Goal: Information Seeking & Learning: Learn about a topic

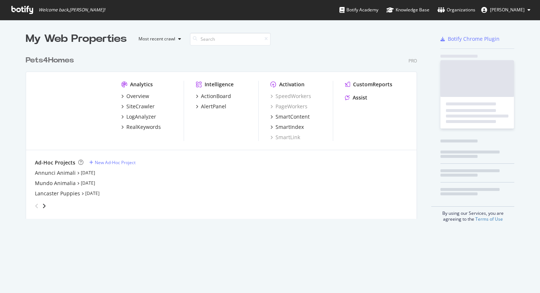
scroll to position [288, 529]
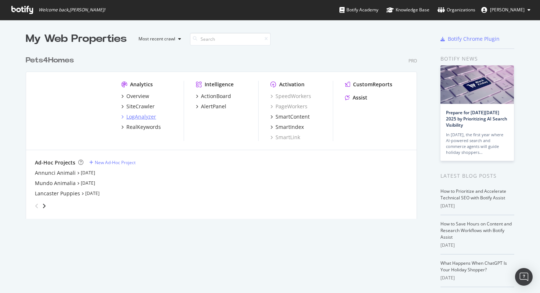
click at [144, 117] on div "LogAnalyzer" at bounding box center [141, 116] width 30 height 7
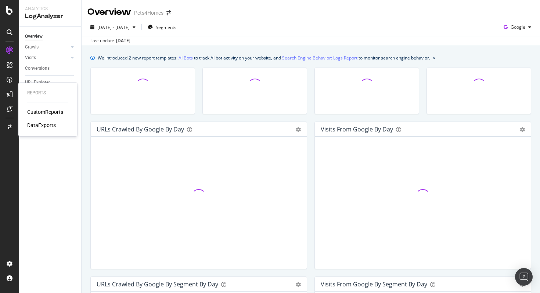
click at [42, 111] on div "CustomReports" at bounding box center [45, 111] width 36 height 7
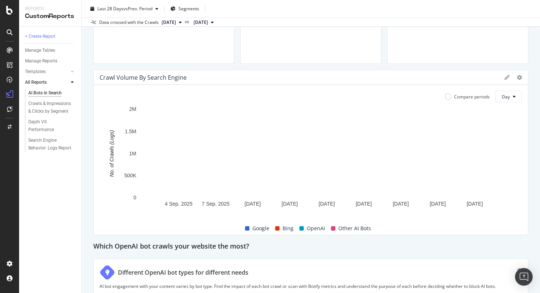
scroll to position [523, 0]
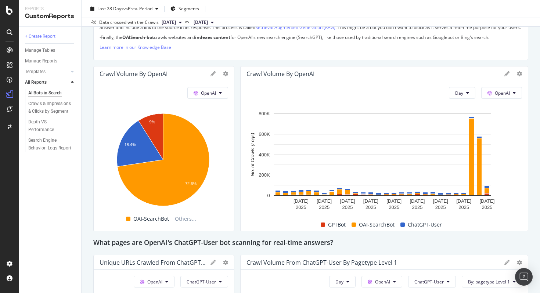
drag, startPoint x: 540, startPoint y: 135, endPoint x: 540, endPoint y: 144, distance: 9.2
click at [540, 144] on div "AI Bots in Search AI Bots in Search Pets4Homes Clone Schedule Email Export Dele…" at bounding box center [311, 146] width 459 height 293
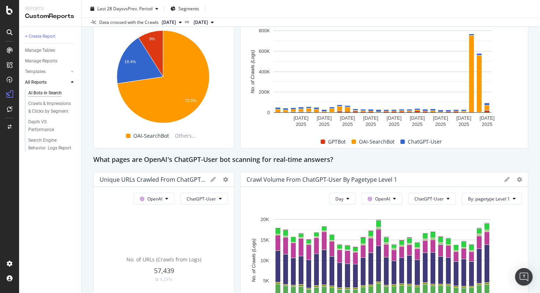
scroll to position [0, 0]
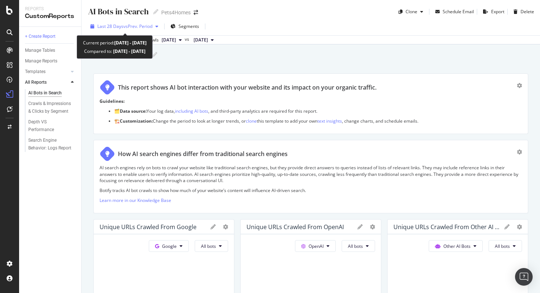
click at [147, 28] on span "vs Prev. Period" at bounding box center [137, 26] width 29 height 6
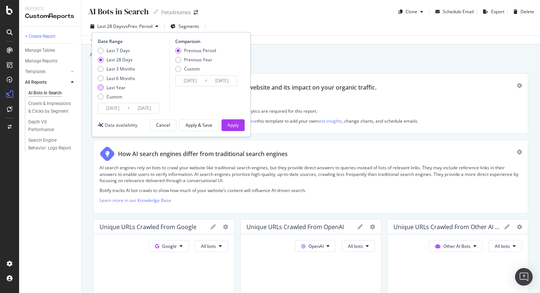
click at [117, 89] on div "Last Year" at bounding box center [116, 88] width 19 height 6
type input "[DATE]"
click at [231, 123] on div "Apply" at bounding box center [233, 125] width 11 height 6
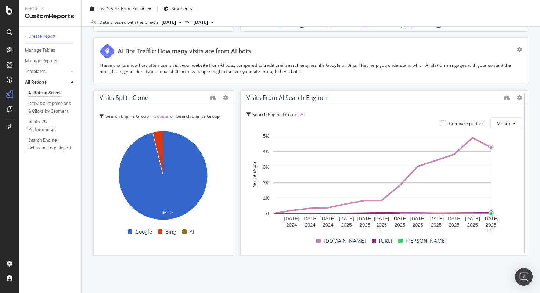
scroll to position [1265, 0]
click at [511, 120] on button "Month" at bounding box center [507, 124] width 32 height 12
click at [501, 151] on span "Week" at bounding box center [498, 153] width 14 height 7
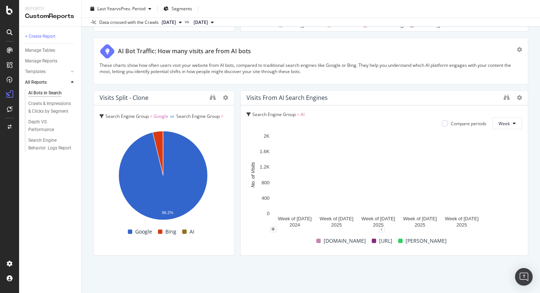
scroll to position [1257, 0]
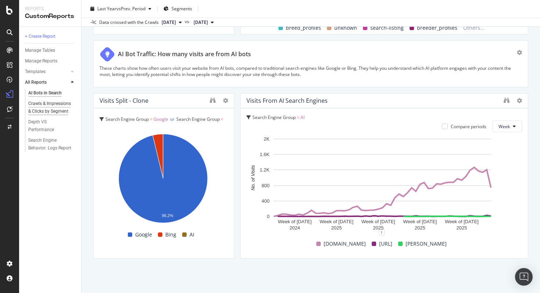
click at [60, 113] on div "Crawls & Impressions & Clicks by Segment" at bounding box center [50, 107] width 44 height 15
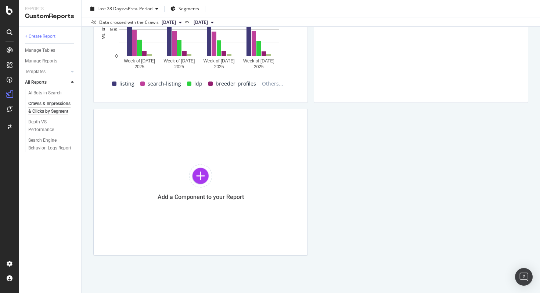
scroll to position [706, 0]
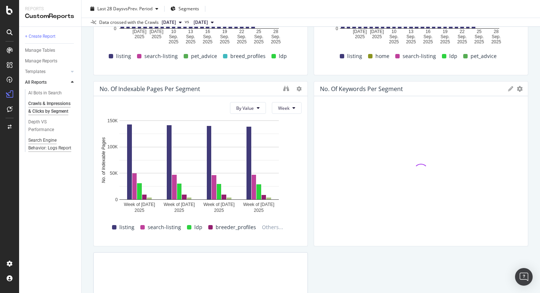
click at [57, 146] on div "Search Engine Behavior: Logs Report" at bounding box center [49, 144] width 43 height 15
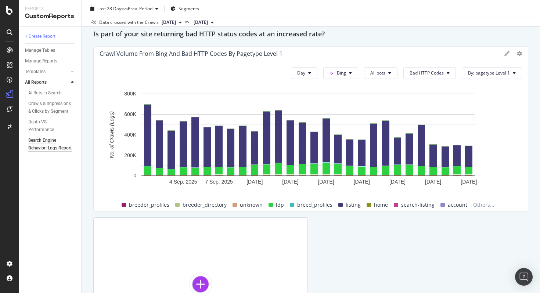
scroll to position [1051, 0]
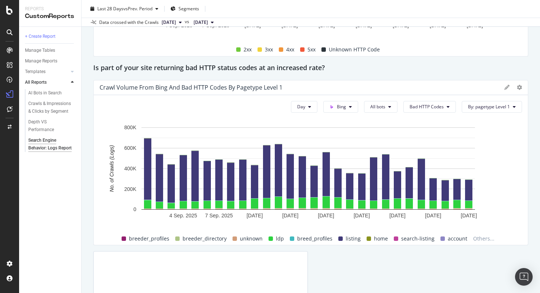
drag, startPoint x: 540, startPoint y: 147, endPoint x: 539, endPoint y: 228, distance: 80.1
click at [539, 228] on div "Search Engine Behavior: Logs Report Search Engine Behavior: Logs Report Pets4Ho…" at bounding box center [311, 146] width 459 height 293
click at [437, 108] on button "Bad HTTP Codes" at bounding box center [430, 107] width 53 height 12
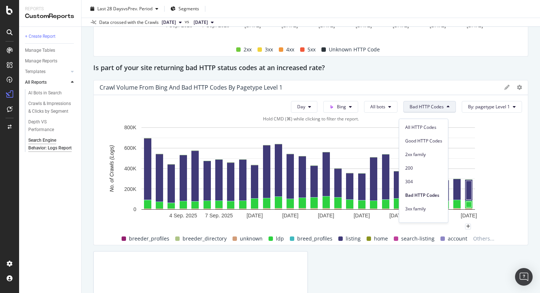
click at [501, 145] on rect "A chart." at bounding box center [308, 175] width 417 height 103
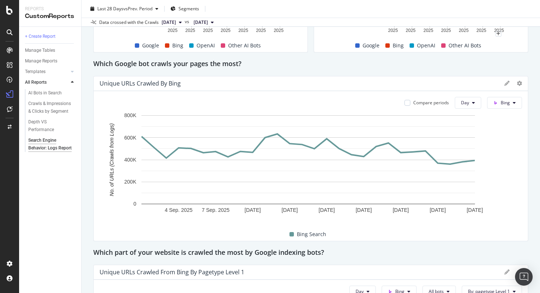
scroll to position [0, 0]
